Goal: Find specific page/section: Find specific page/section

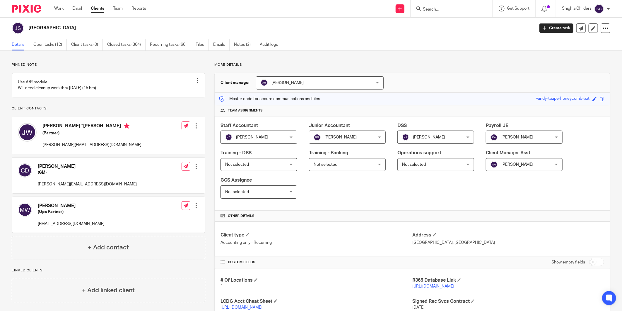
click at [444, 13] on div at bounding box center [452, 8] width 82 height 17
click at [445, 8] on input "Search" at bounding box center [449, 9] width 53 height 5
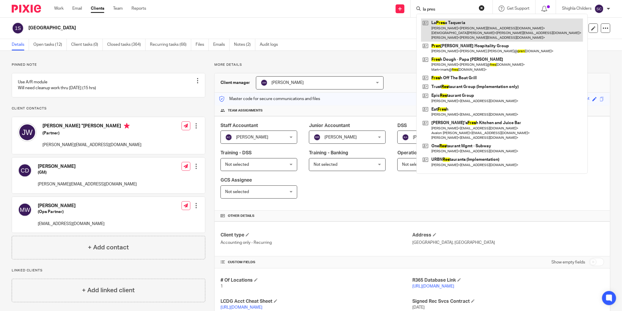
type input "la pres"
click at [458, 25] on link at bounding box center [502, 29] width 162 height 23
click at [449, 32] on link at bounding box center [502, 29] width 162 height 23
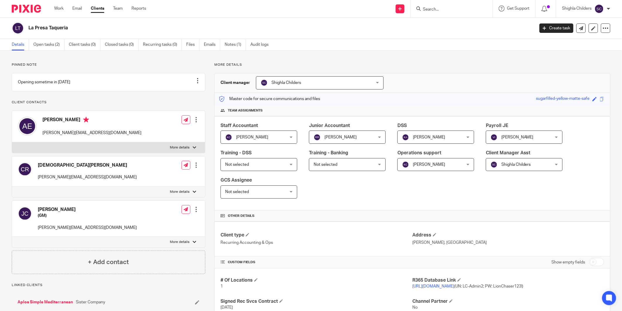
click at [455, 285] on link "https://lapresa.restaurant365.com" at bounding box center [434, 286] width 42 height 4
